Goal: Communication & Community: Answer question/provide support

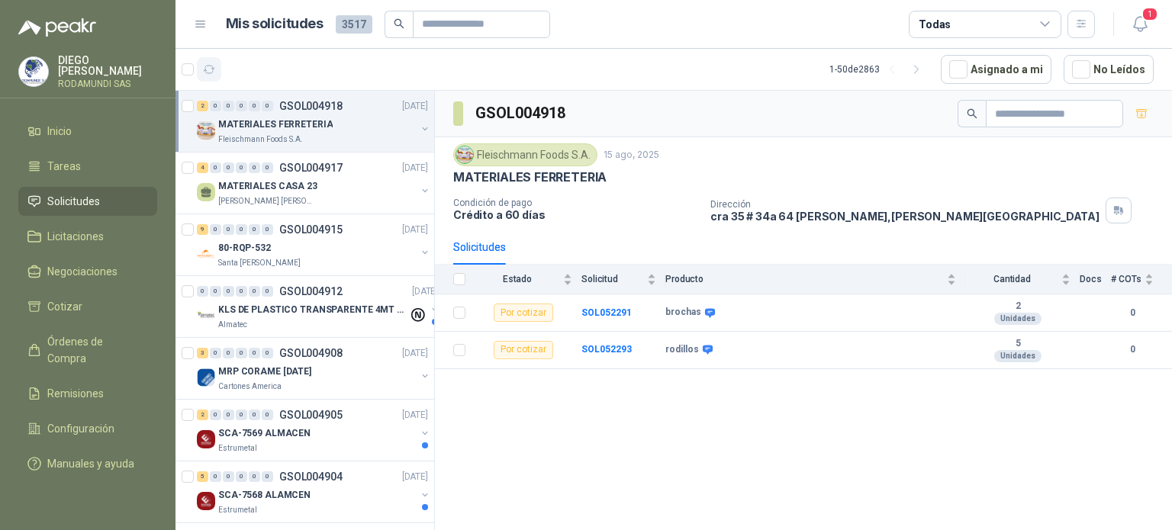
click at [206, 66] on icon "button" at bounding box center [209, 70] width 11 height 8
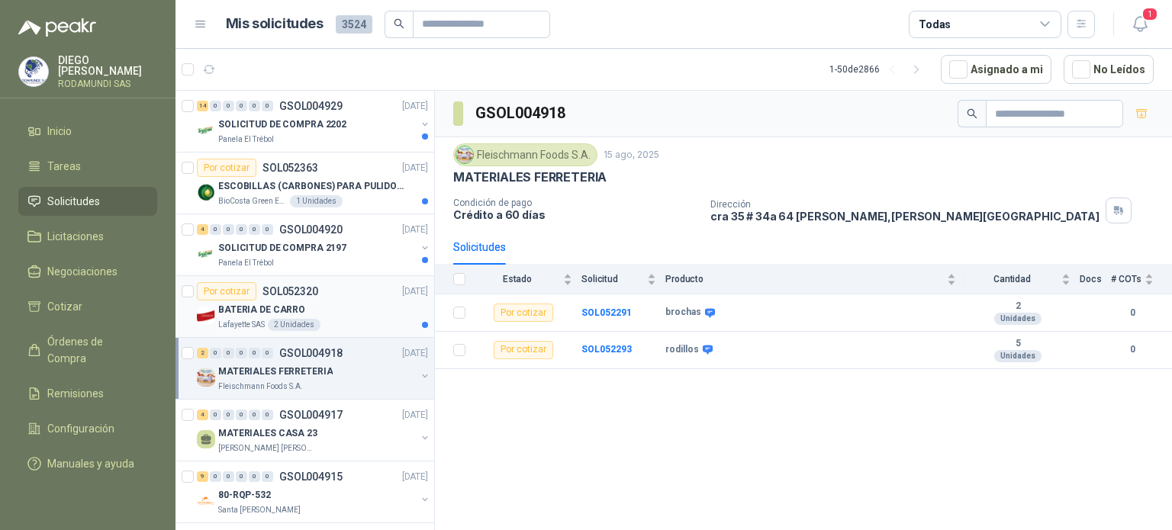
click at [365, 317] on div "BATERIA DE CARRO" at bounding box center [323, 310] width 210 height 18
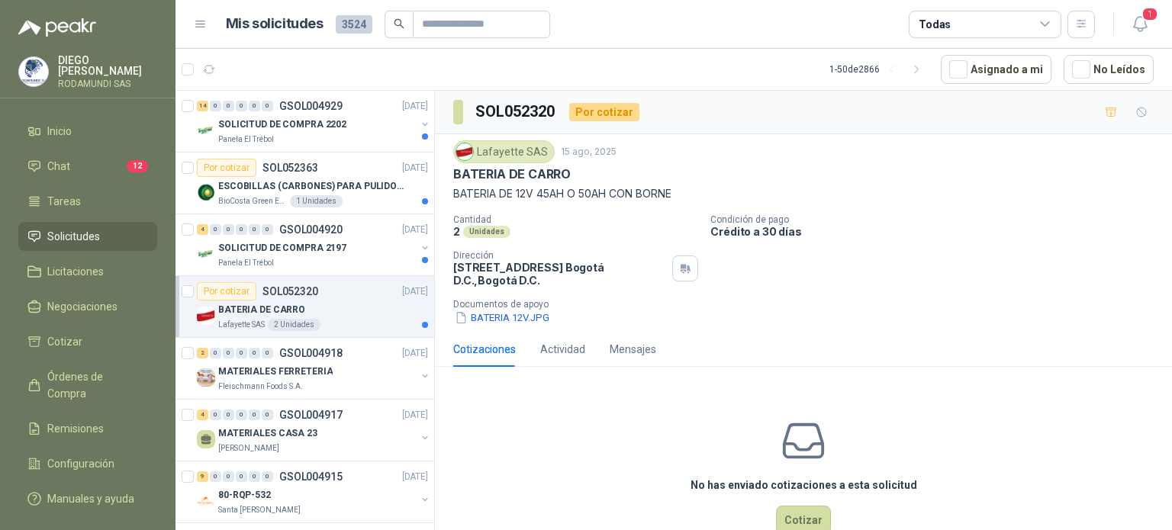
click at [372, 307] on div "BATERIA DE CARRO" at bounding box center [323, 310] width 210 height 18
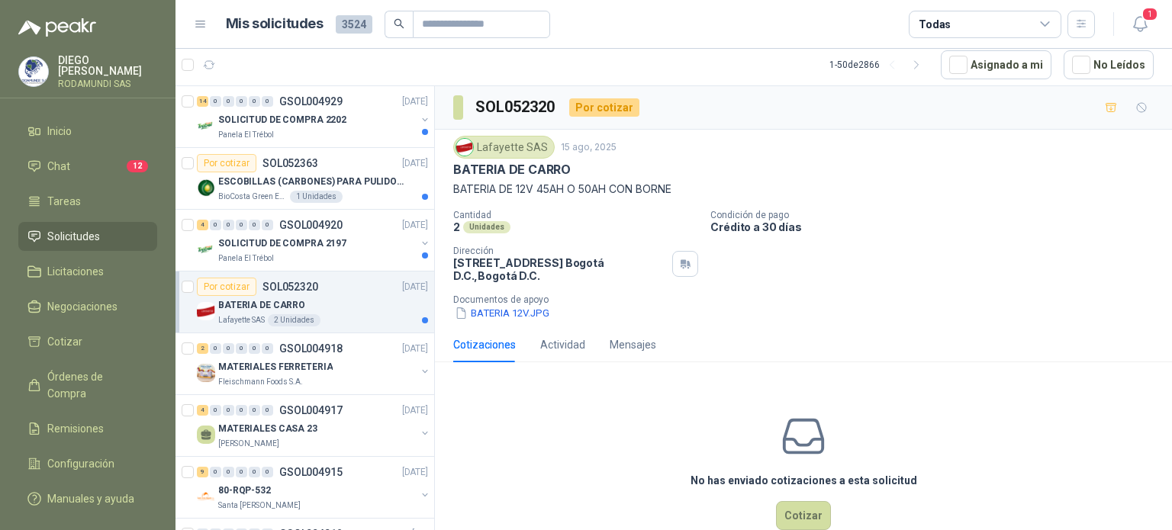
click at [324, 304] on div "BATERIA DE CARRO" at bounding box center [323, 305] width 210 height 18
click at [66, 160] on span "Chat" at bounding box center [58, 166] width 23 height 17
click at [99, 161] on li "Chat 12" at bounding box center [87, 166] width 121 height 17
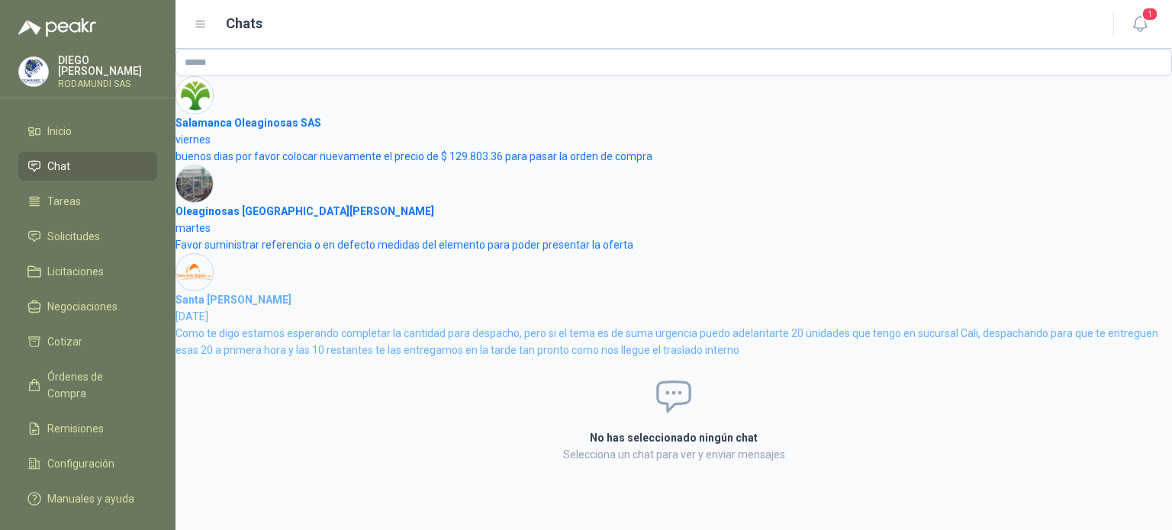
click at [362, 344] on span "Como te digo estamos esperando completar la cantidad para despacho, pero si el …" at bounding box center [666, 341] width 983 height 29
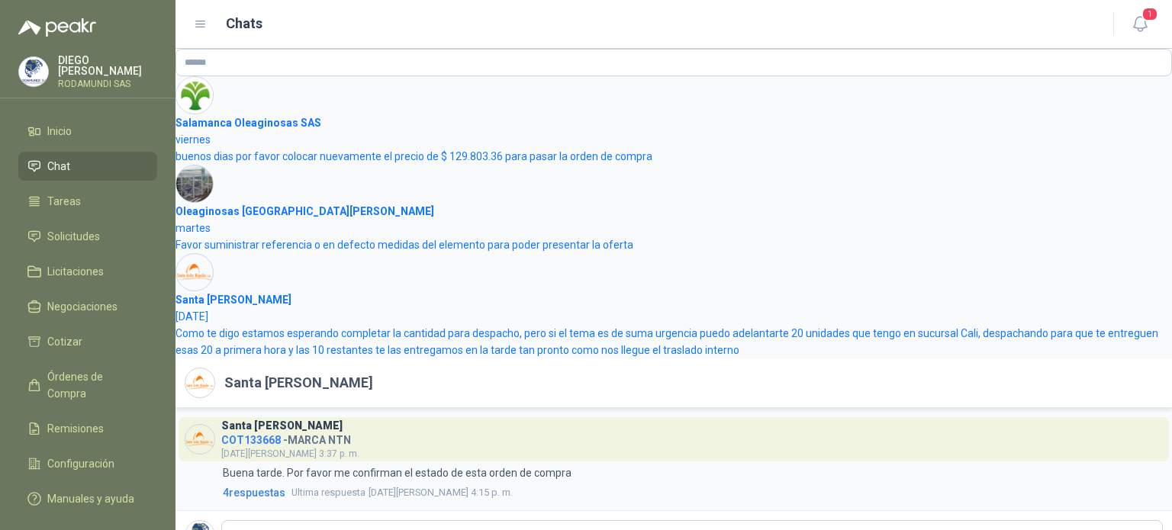
scroll to position [65, 0]
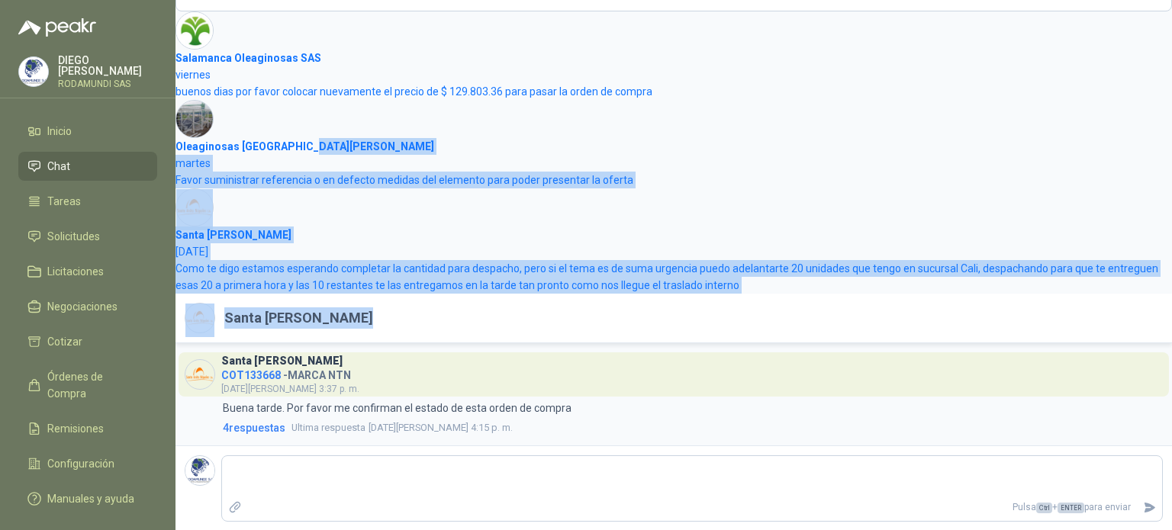
drag, startPoint x: 1171, startPoint y: 317, endPoint x: 1160, endPoint y: 146, distance: 171.3
click at [1160, 146] on main "Chats 1 Salamanca Oleaginosas SAS viernes buenos dias por favor colocar nuevame…" at bounding box center [673, 265] width 996 height 530
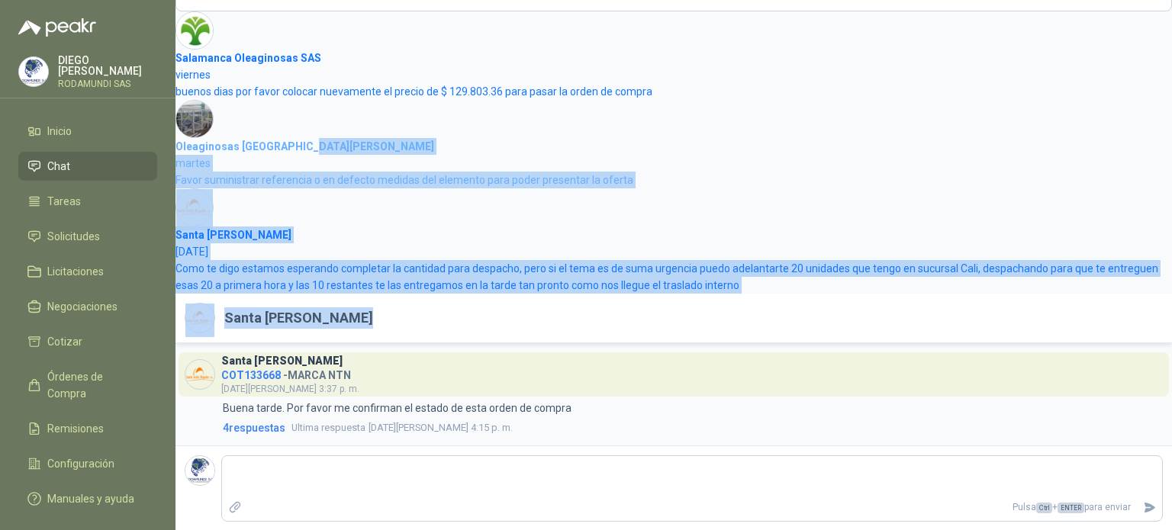
click at [867, 185] on div "Favor suministrar referencia o en defecto medidas del elemento para poder prese…" at bounding box center [673, 180] width 996 height 17
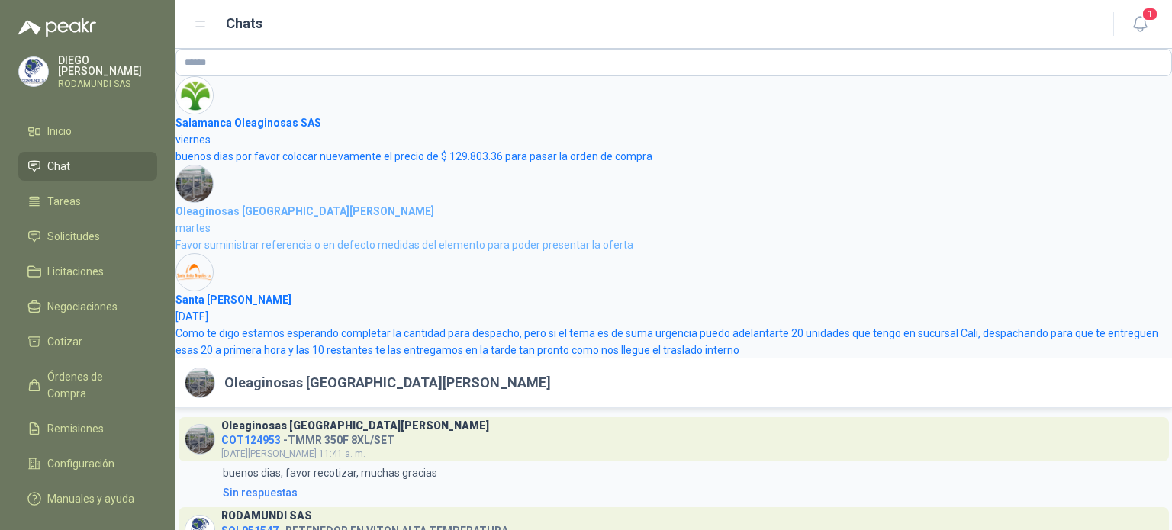
click at [421, 240] on span "Favor suministrar referencia o en defecto medidas del elemento para poder prese…" at bounding box center [404, 245] width 458 height 12
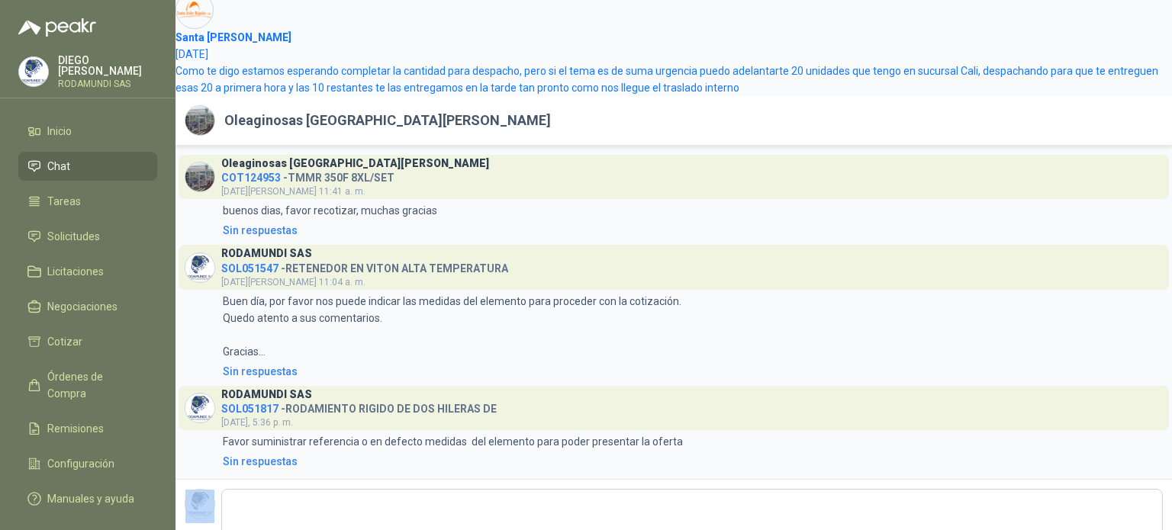
scroll to position [296, 0]
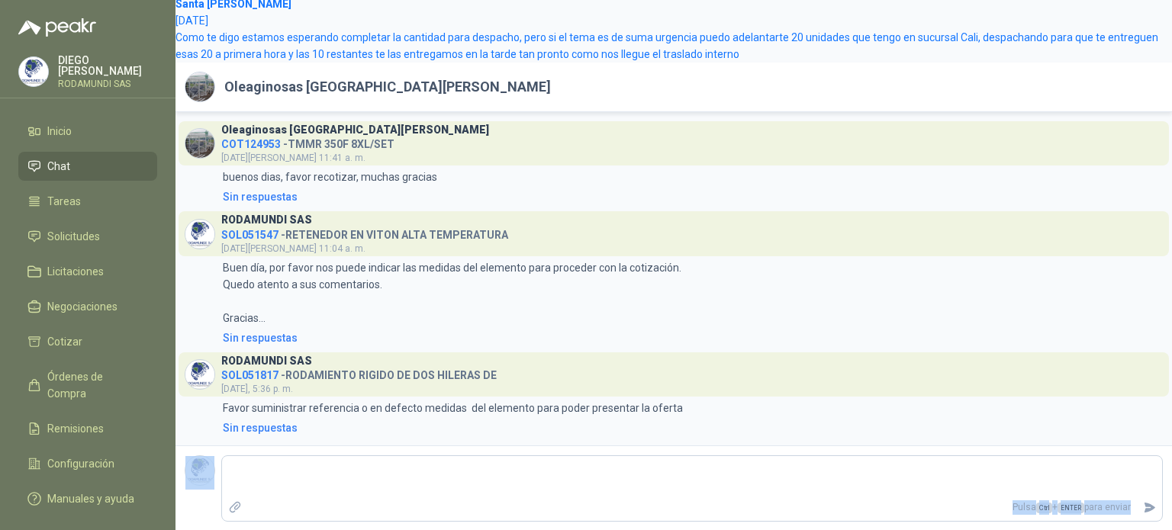
drag, startPoint x: 1171, startPoint y: 465, endPoint x: 1171, endPoint y: 529, distance: 64.8
click at [1171, 529] on main "Chats 1 Salamanca Oleaginosas SAS viernes buenos dias por favor colocar nuevame…" at bounding box center [673, 265] width 996 height 530
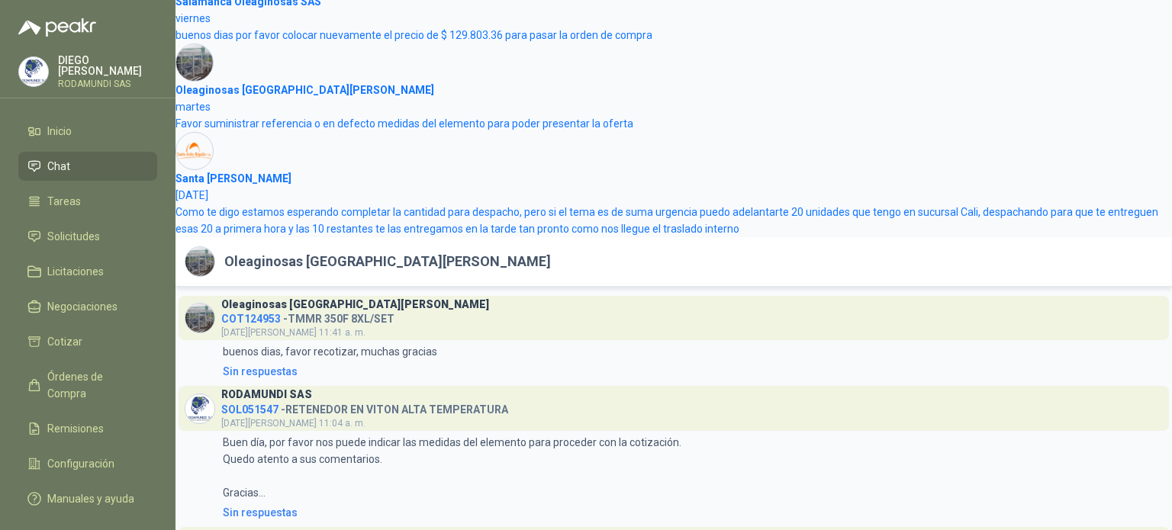
scroll to position [119, 0]
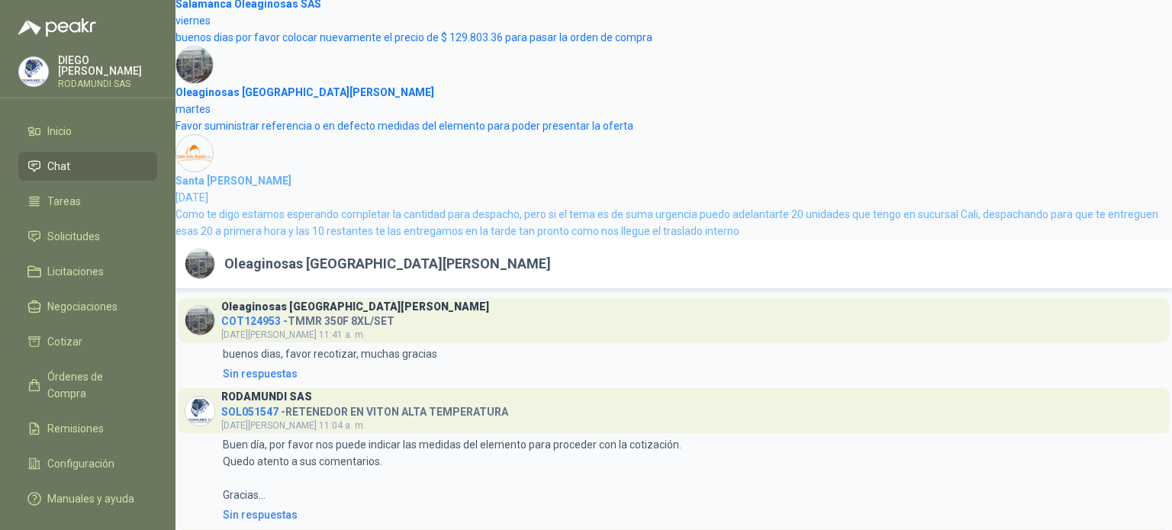
drag, startPoint x: 1157, startPoint y: 358, endPoint x: 1145, endPoint y: 188, distance: 169.8
click at [1145, 188] on div "Salamanca Oleaginosas SAS viernes buenos dias por favor colocar nuevamente el p…" at bounding box center [673, 319] width 996 height 778
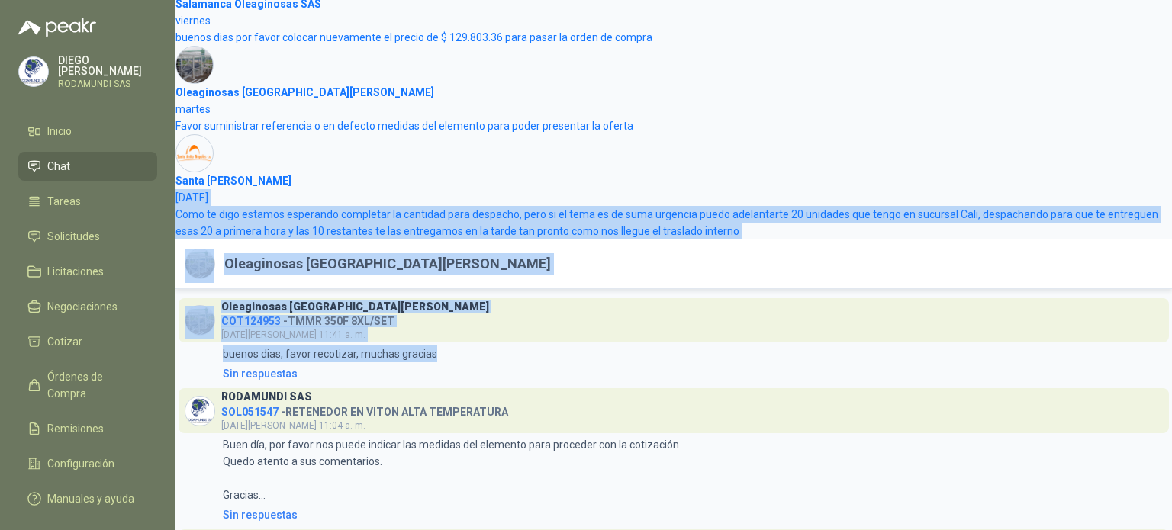
scroll to position [0, 0]
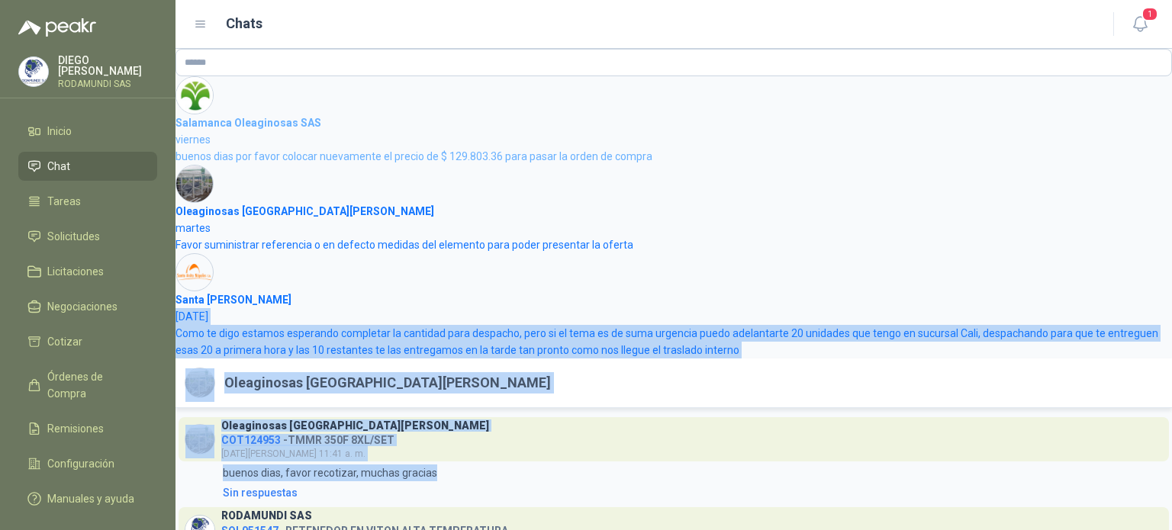
click at [1089, 140] on header "Salamanca Oleaginosas SAS viernes" at bounding box center [673, 131] width 996 height 34
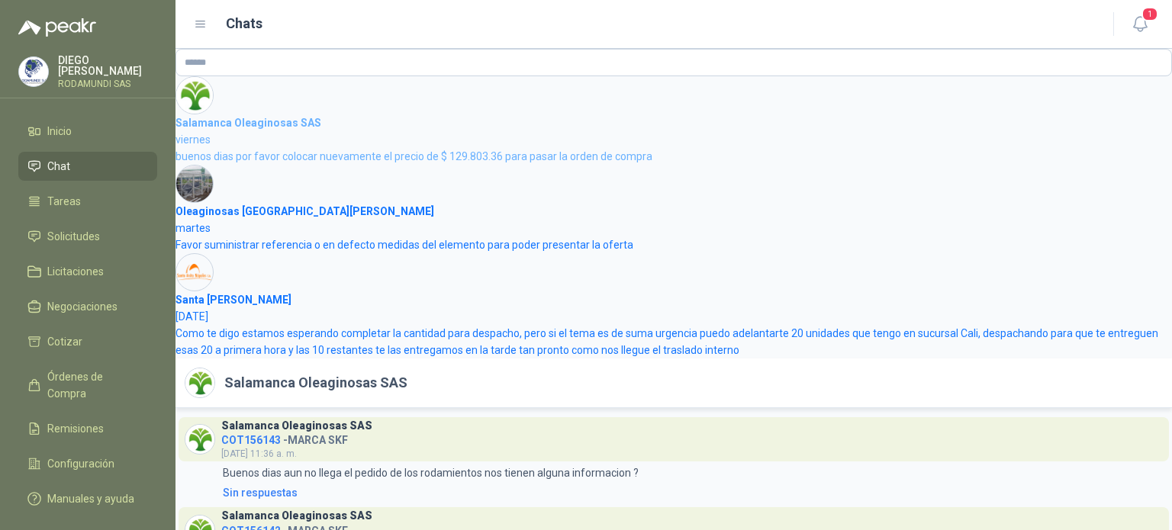
click at [256, 117] on h4 "Salamanca Oleaginosas SAS" at bounding box center [673, 122] width 996 height 17
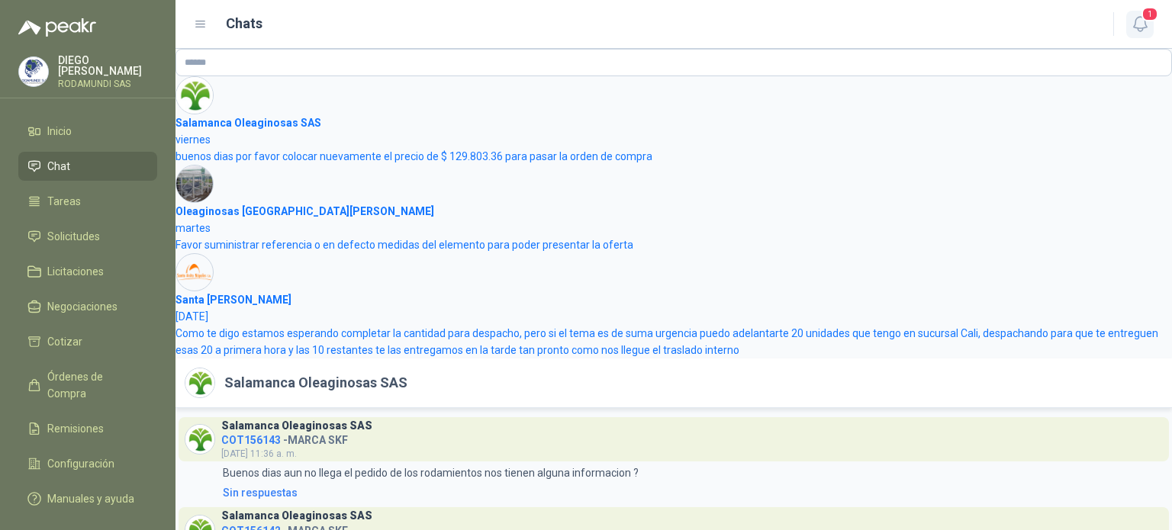
click at [1133, 30] on icon "button" at bounding box center [1139, 24] width 13 height 14
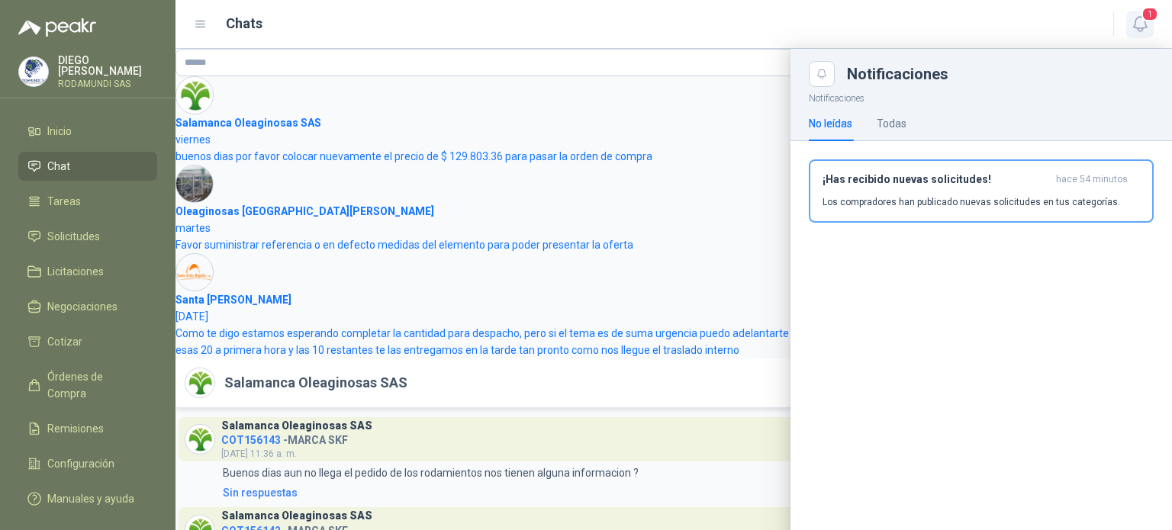
click at [1131, 24] on icon "button" at bounding box center [1140, 23] width 19 height 19
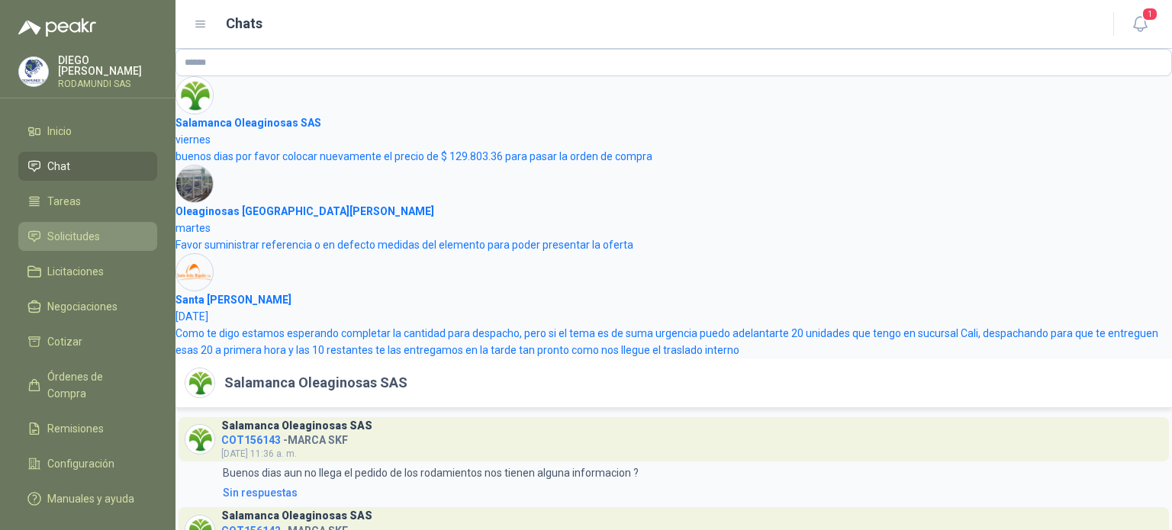
click at [108, 228] on li "Solicitudes" at bounding box center [87, 236] width 121 height 17
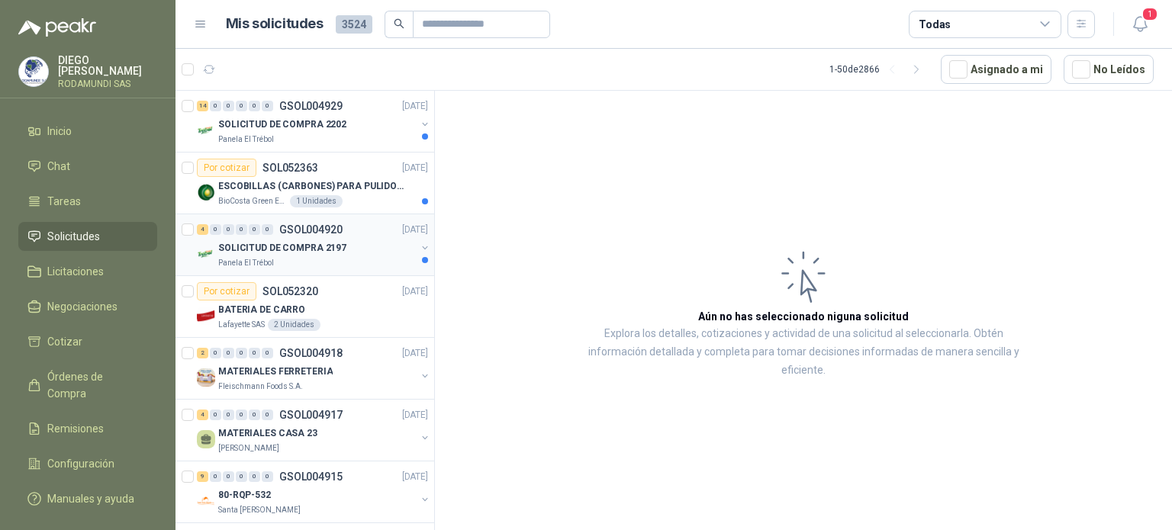
click at [339, 253] on p "SOLICITUD DE COMPRA 2197" at bounding box center [282, 248] width 128 height 14
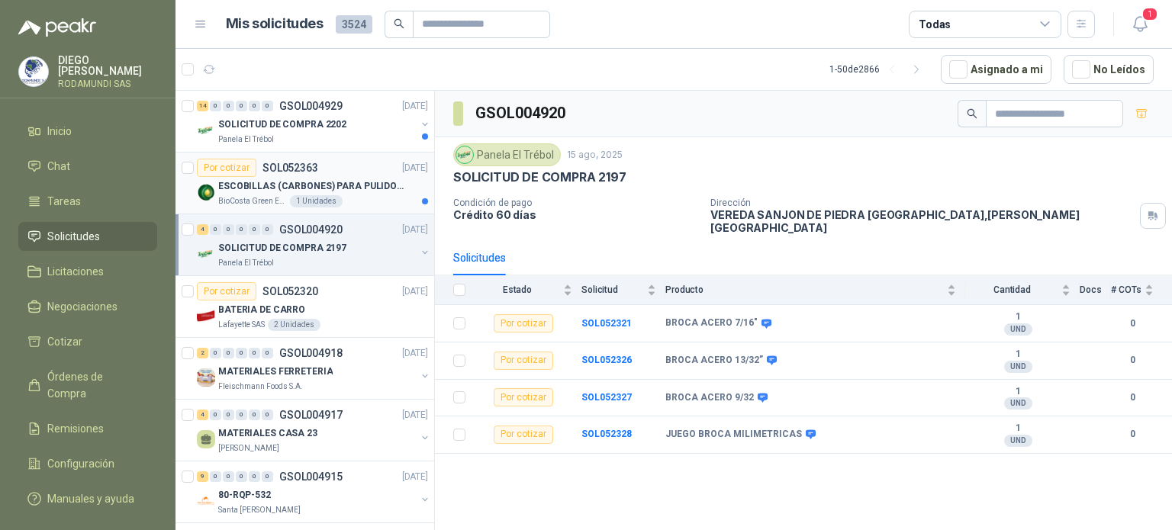
click at [353, 199] on div "BioCosta Green Energy S.A.S 1 Unidades" at bounding box center [323, 201] width 210 height 12
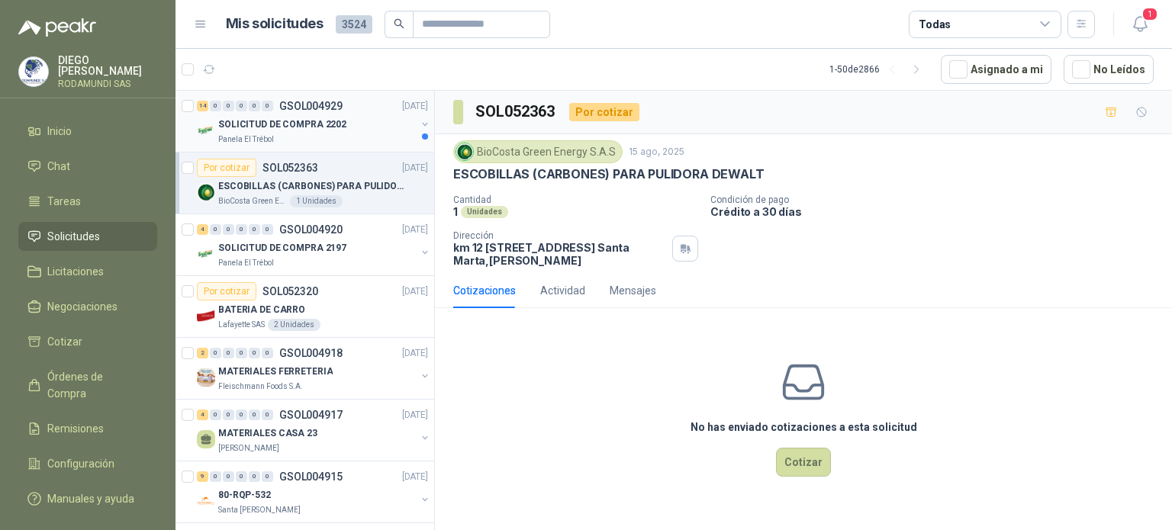
click at [373, 135] on div "Panela El Trébol" at bounding box center [317, 139] width 198 height 12
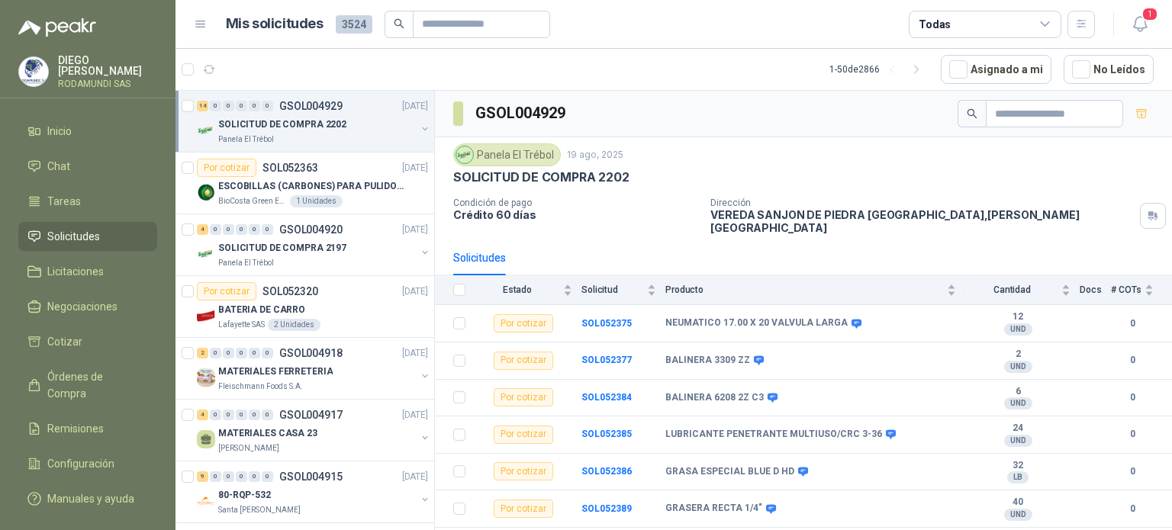
click at [113, 228] on li "Solicitudes" at bounding box center [87, 236] width 121 height 17
